Goal: Find specific page/section: Find specific page/section

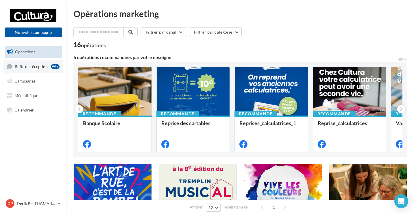
click at [38, 69] on span "Boîte de réception" at bounding box center [31, 66] width 33 height 5
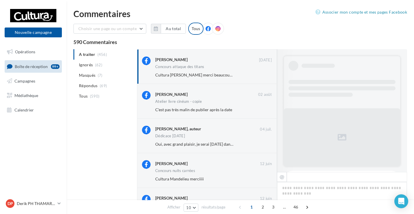
scroll to position [334, 0]
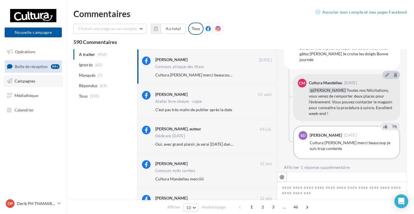
click at [41, 81] on link "Campagnes" at bounding box center [33, 81] width 60 height 12
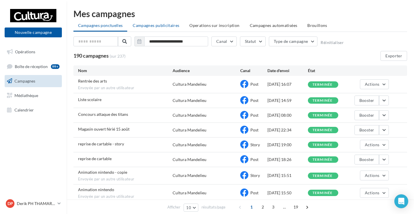
click at [150, 26] on span "Campagnes publicitaires" at bounding box center [156, 25] width 47 height 5
